Goal: Find contact information: Find contact information

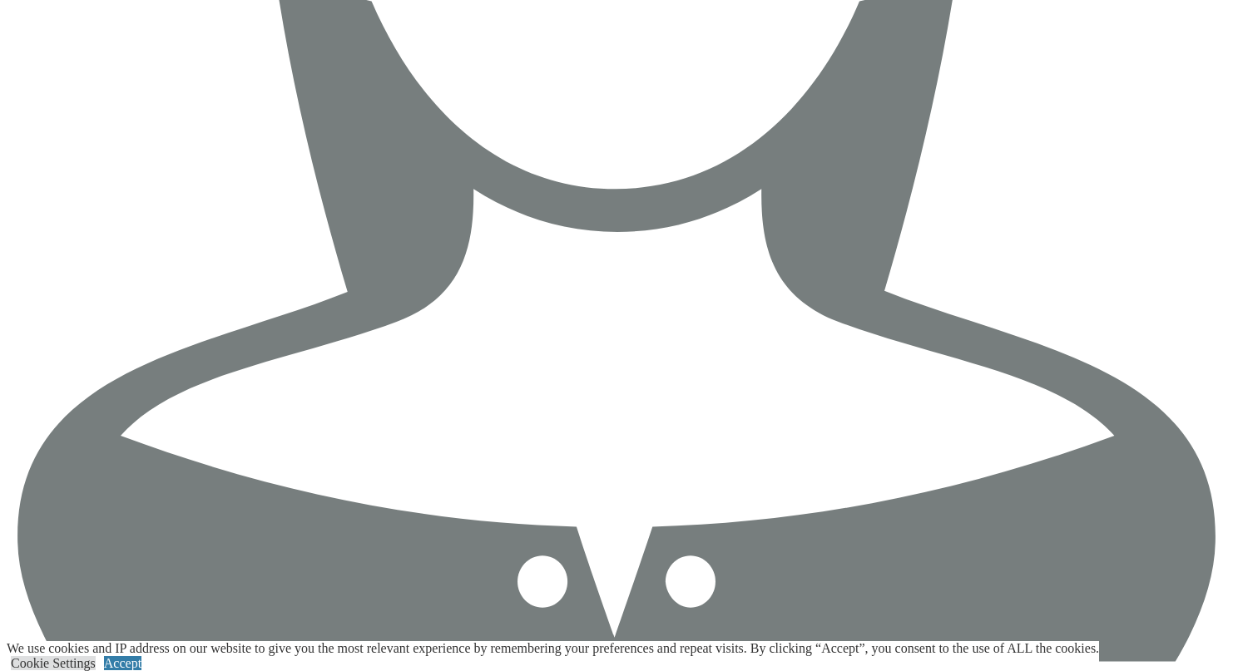
scroll to position [6387, 0]
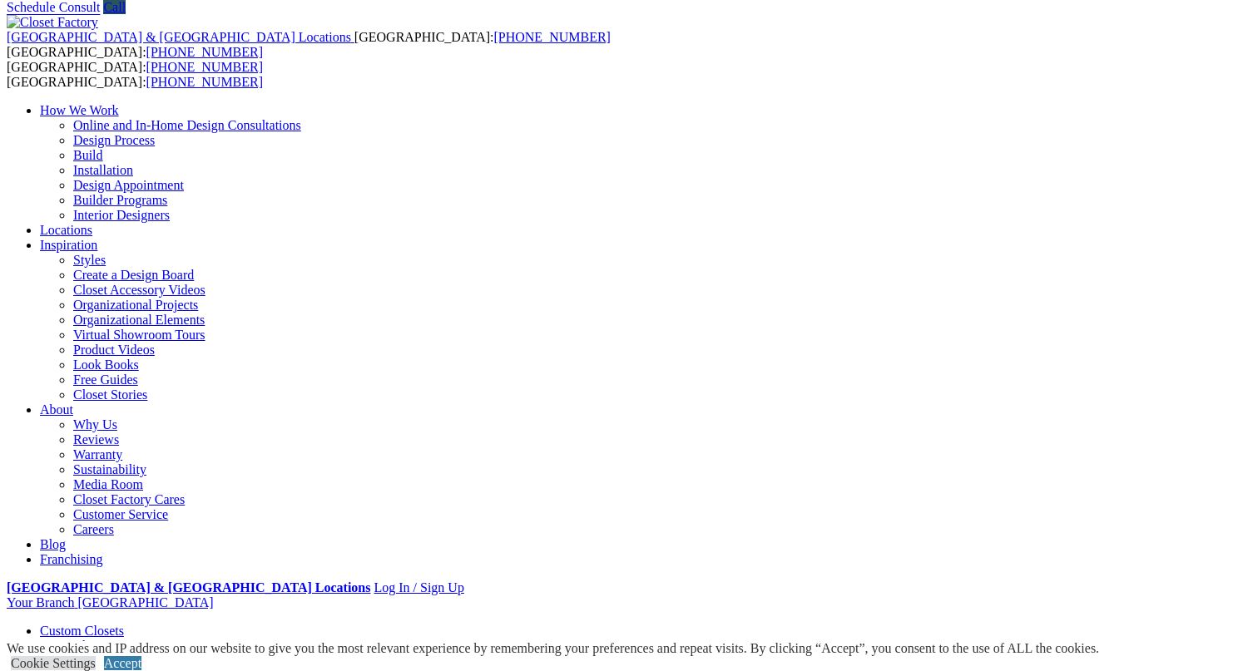
scroll to position [67, 0]
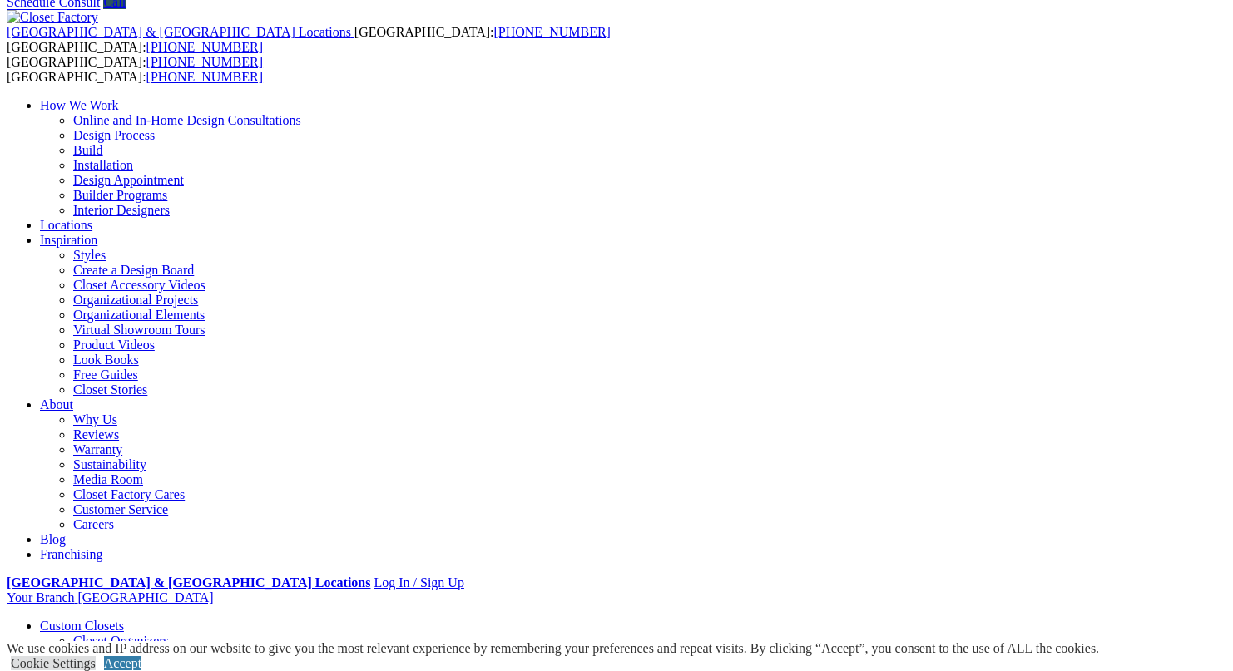
copy em "[STREET_ADDRESS]"
